Goal: Information Seeking & Learning: Understand process/instructions

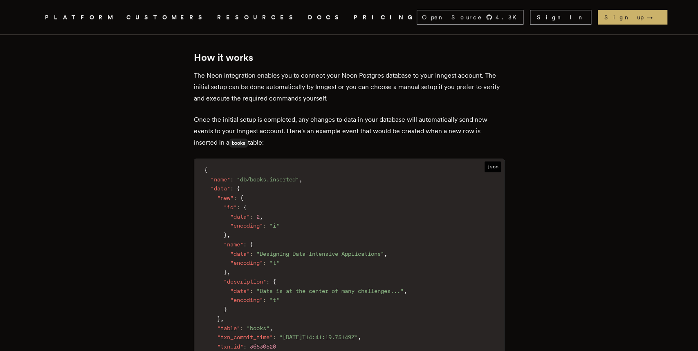
scroll to position [461, 0]
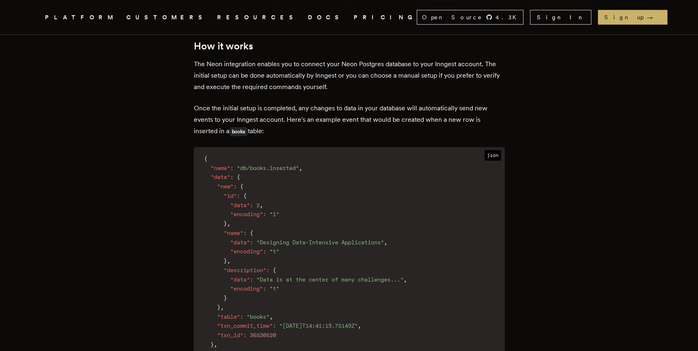
click at [286, 119] on p "Once the initial setup is completed, any changes to data in your database will …" at bounding box center [349, 120] width 311 height 35
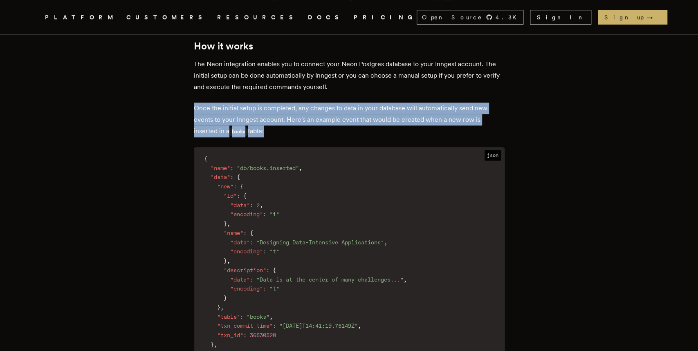
click at [286, 119] on p "Once the initial setup is completed, any changes to data in your database will …" at bounding box center [349, 120] width 311 height 35
click at [197, 136] on div at bounding box center [197, 136] width 0 height 0
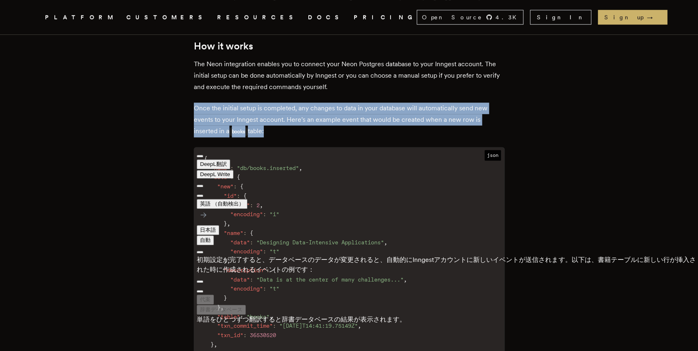
click at [317, 136] on p "Once the initial setup is completed, any changes to data in your database will …" at bounding box center [349, 120] width 311 height 35
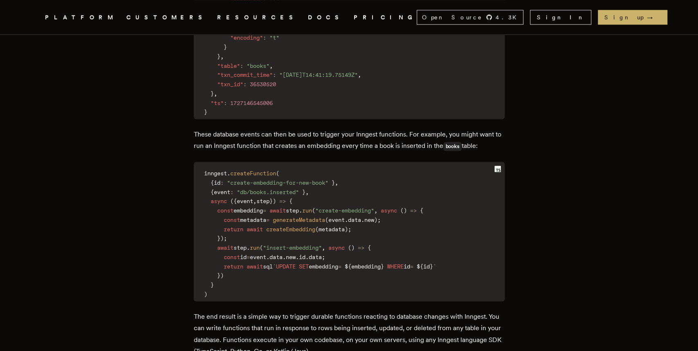
scroll to position [712, 0]
click at [315, 146] on p "These database events can then be used to trigger your Inngest functions. For e…" at bounding box center [349, 139] width 311 height 23
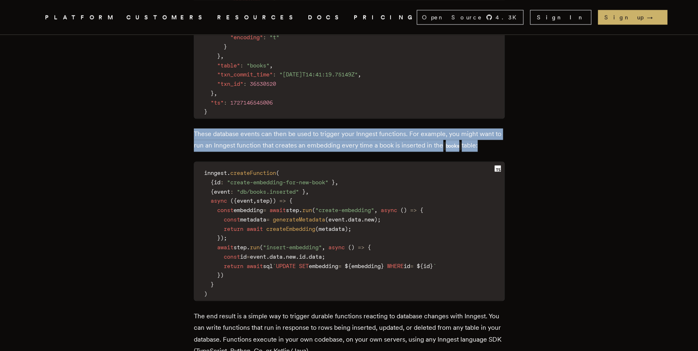
click at [315, 146] on p "These database events can then be used to trigger your Inngest functions. For e…" at bounding box center [349, 139] width 311 height 23
click at [328, 149] on p "These database events can then be used to trigger your Inngest functions. For e…" at bounding box center [349, 139] width 311 height 23
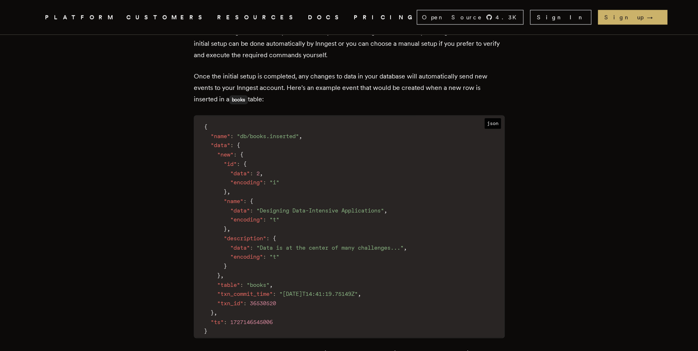
scroll to position [491, 0]
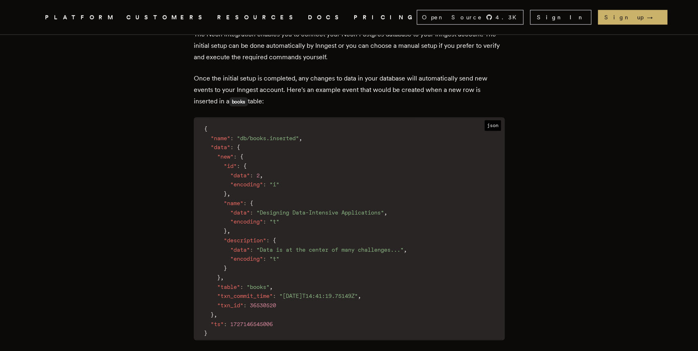
click at [485, 124] on span "json" at bounding box center [493, 125] width 16 height 11
click at [489, 126] on span "json" at bounding box center [493, 125] width 16 height 11
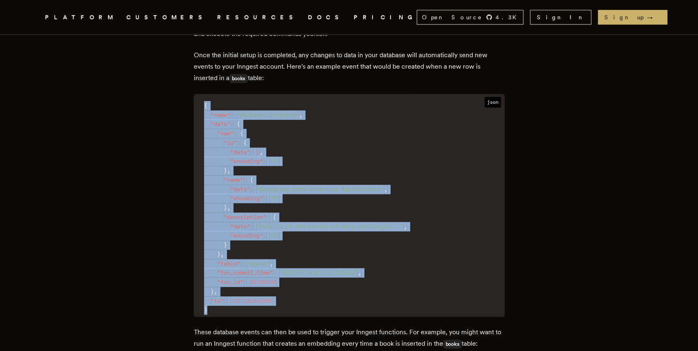
drag, startPoint x: 207, startPoint y: 107, endPoint x: 302, endPoint y: 310, distance: 224.0
click at [302, 311] on code "{ "name" : "db/books.inserted" , "data" : { "new" : { "id" : { "data" : 2 , "en…" at bounding box center [349, 207] width 310 height 217
copy code "{ "name" : "db/books.inserted" , "data" : { "new" : { "id" : { "data" : 2 , "en…"
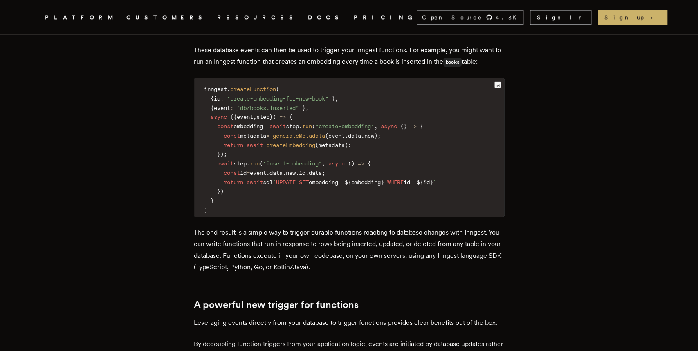
scroll to position [754, 0]
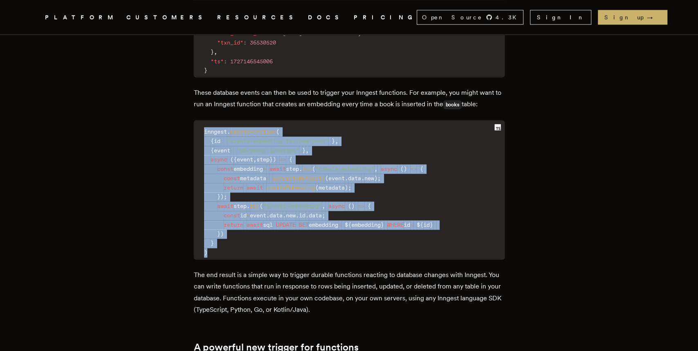
drag, startPoint x: 207, startPoint y: 133, endPoint x: 289, endPoint y: 252, distance: 144.1
click at [289, 252] on code "inngest . createFunction ( { id : "create-embedding-for-new-book" } , { event :…" at bounding box center [349, 193] width 310 height 134
copy code "inngest . createFunction ( { id : "create-embedding-for-new-book" } , { event :…"
click at [311, 176] on span "generateMetadata" at bounding box center [299, 178] width 52 height 7
